Goal: Task Accomplishment & Management: Manage account settings

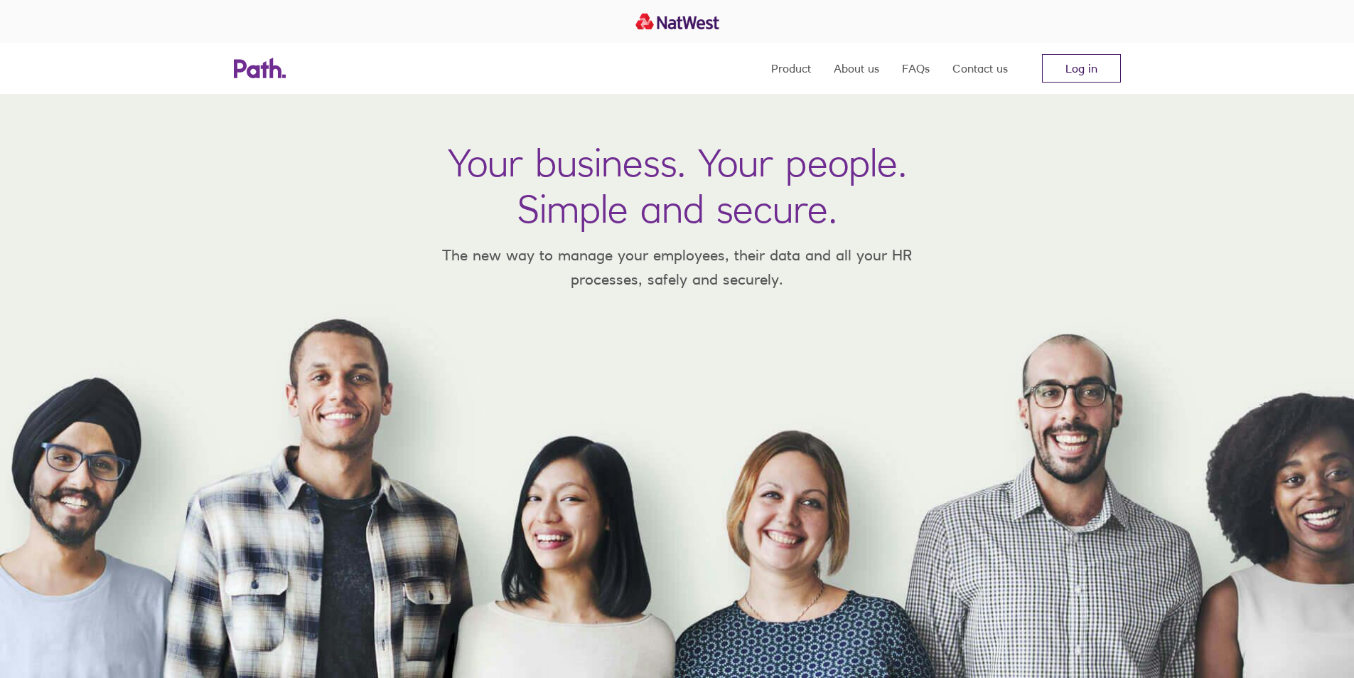
click at [1081, 70] on link "Log in" at bounding box center [1081, 68] width 79 height 28
